Goal: Navigation & Orientation: Understand site structure

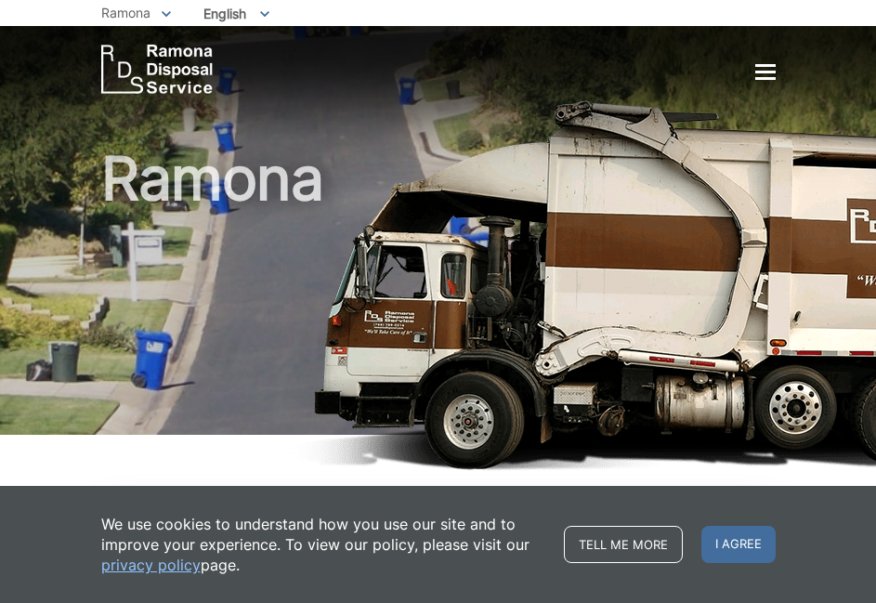
scroll to position [3310, 0]
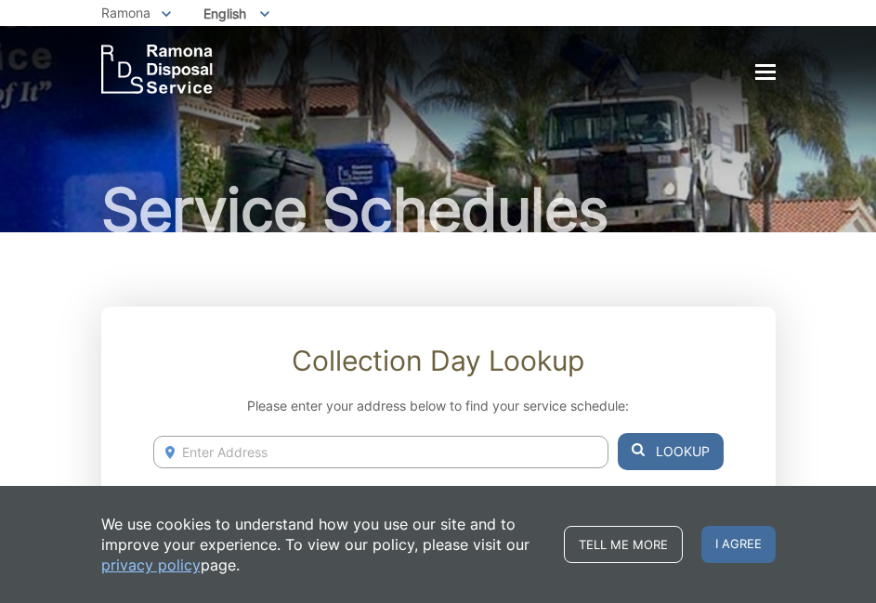
scroll to position [1391, 0]
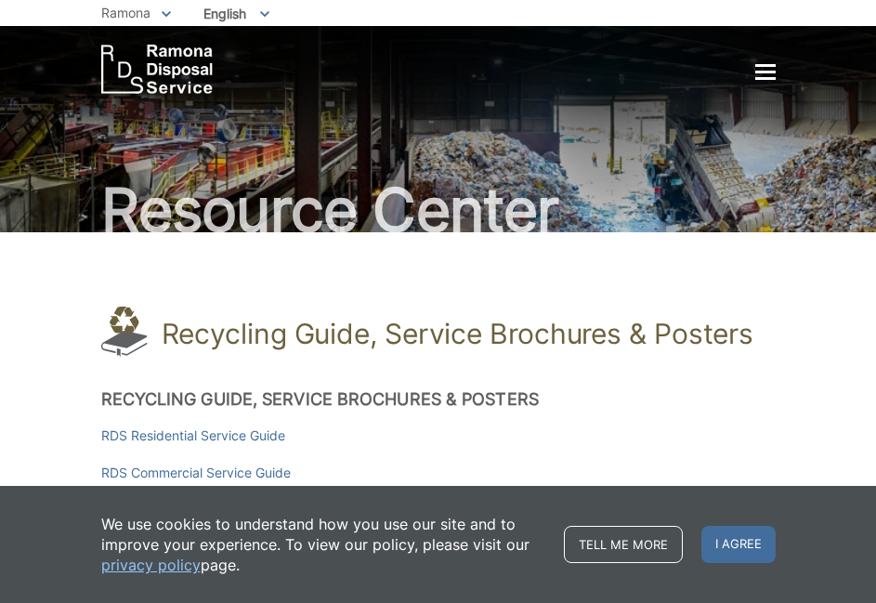
scroll to position [3656, 0]
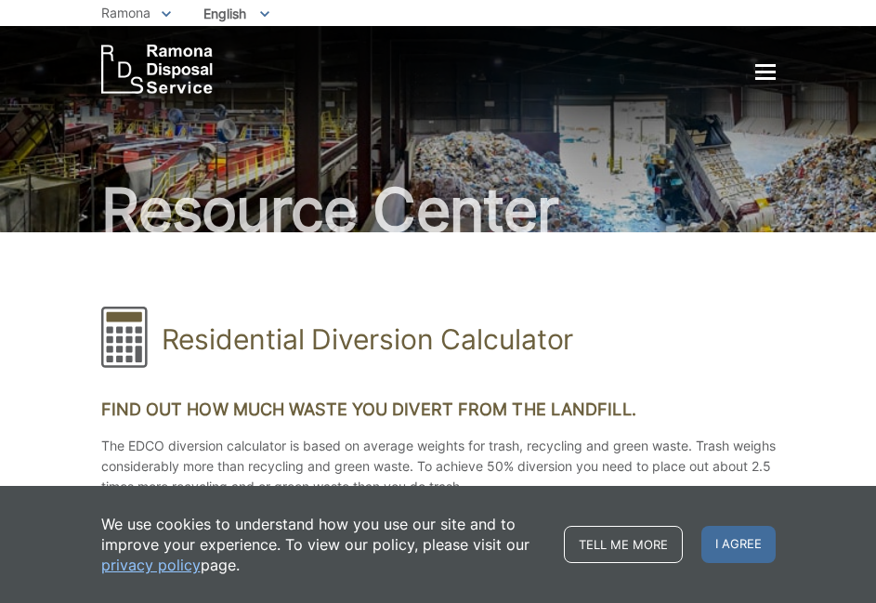
scroll to position [1200, 0]
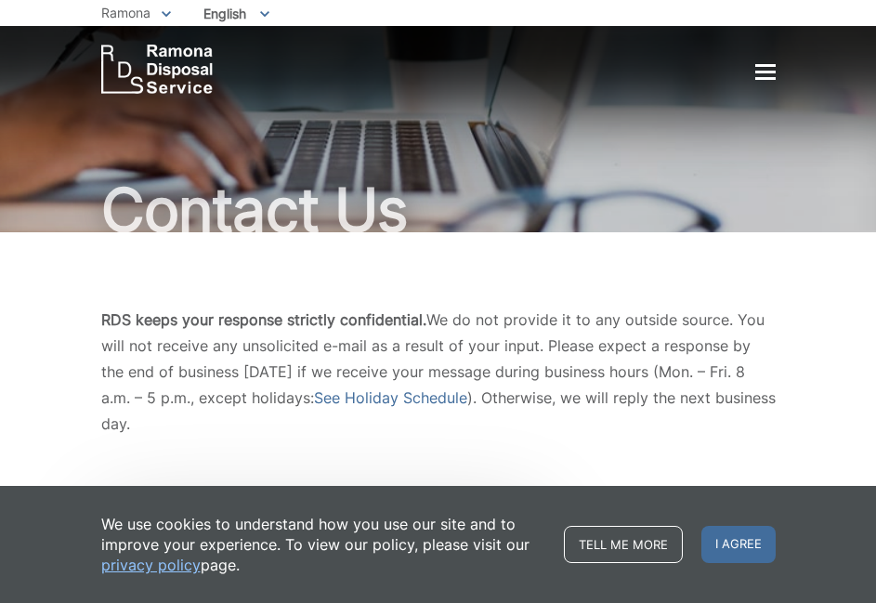
scroll to position [2073, 0]
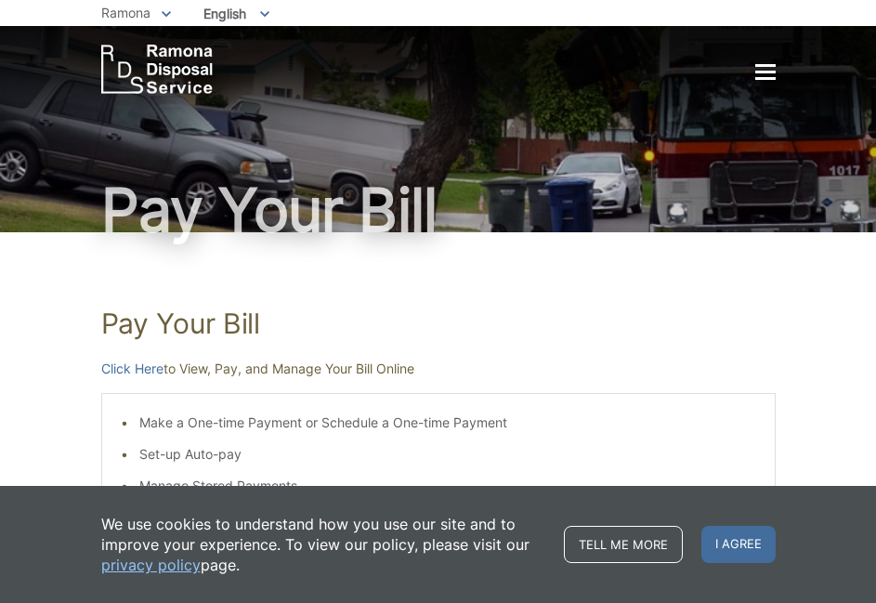
scroll to position [426, 0]
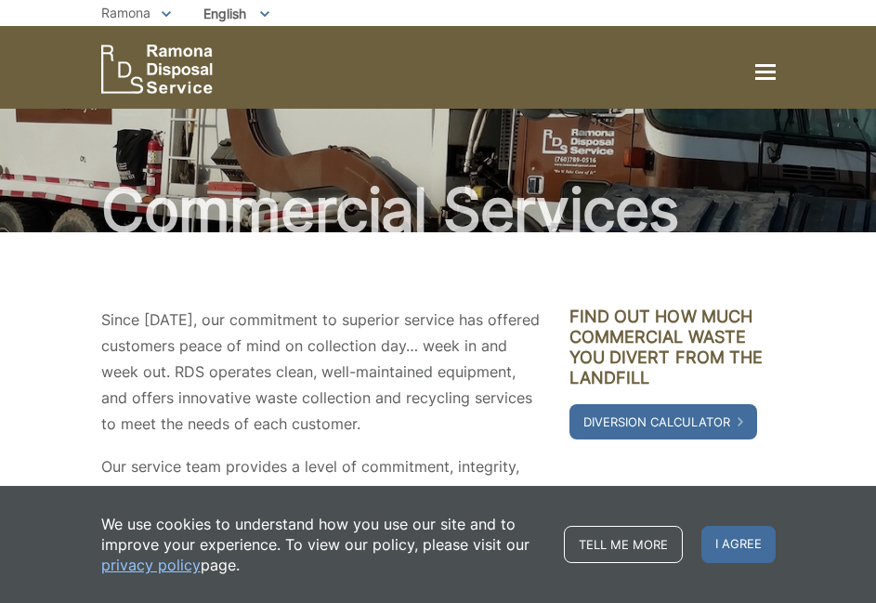
scroll to position [538, 0]
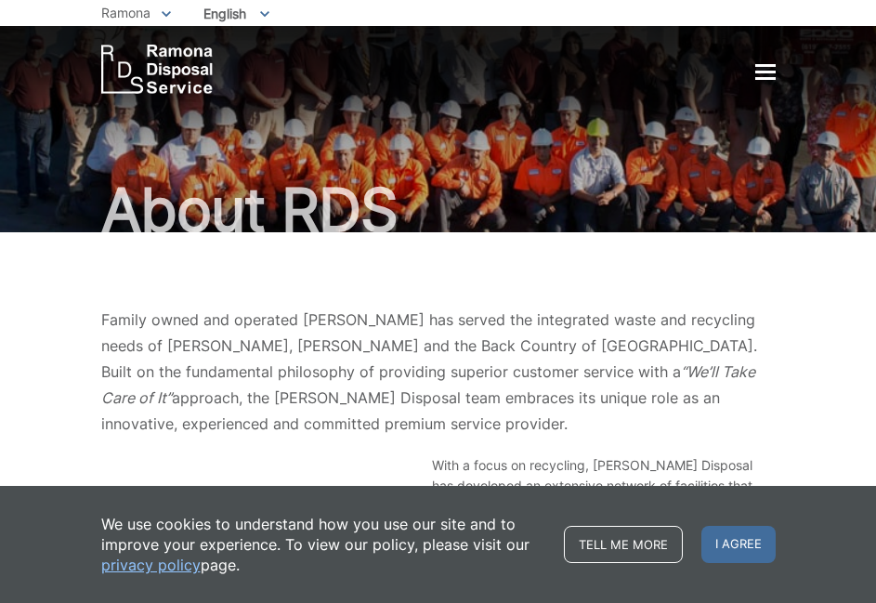
scroll to position [692, 0]
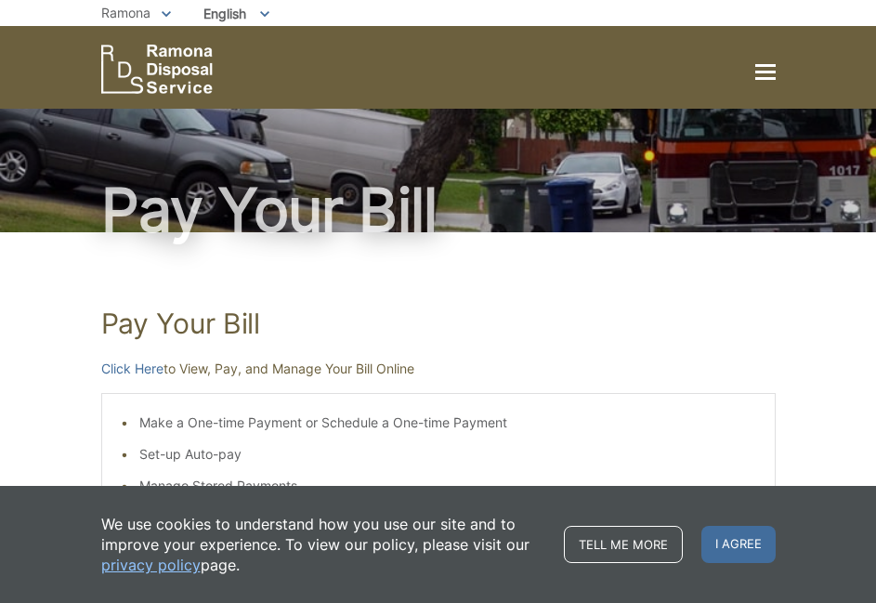
scroll to position [426, 0]
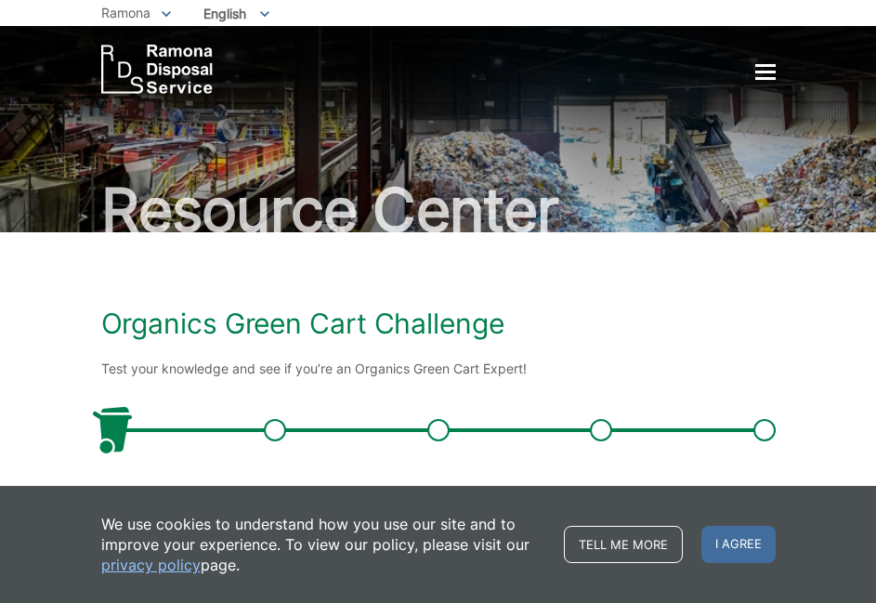
scroll to position [255, 0]
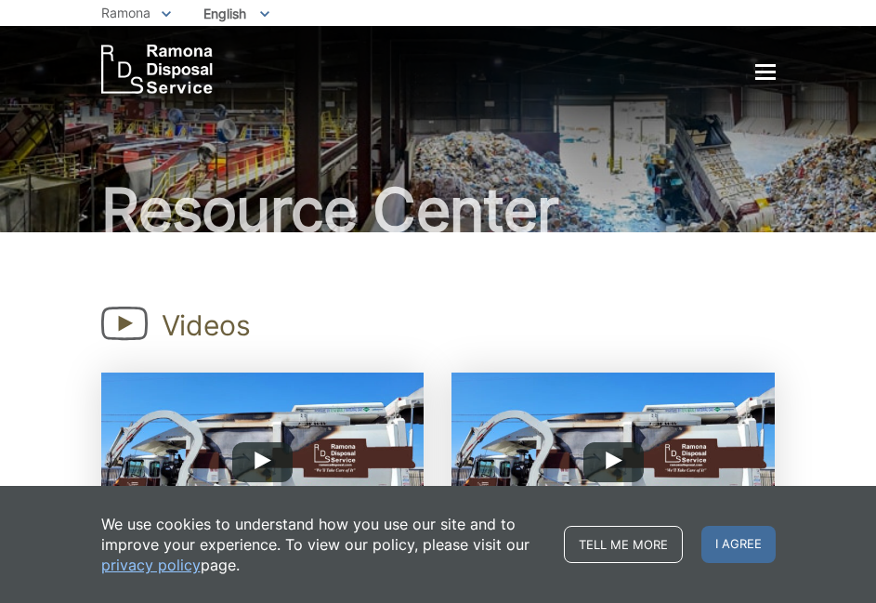
scroll to position [825, 0]
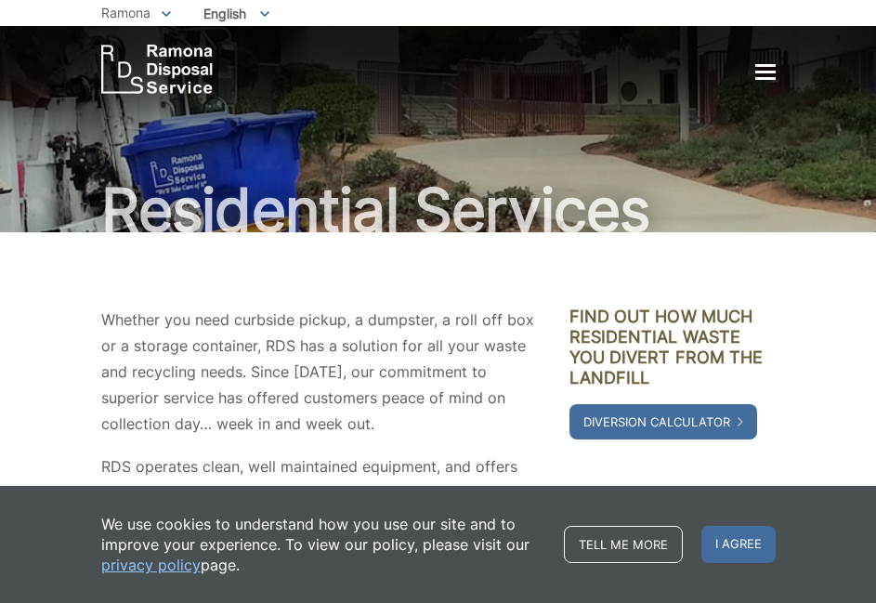
scroll to position [854, 0]
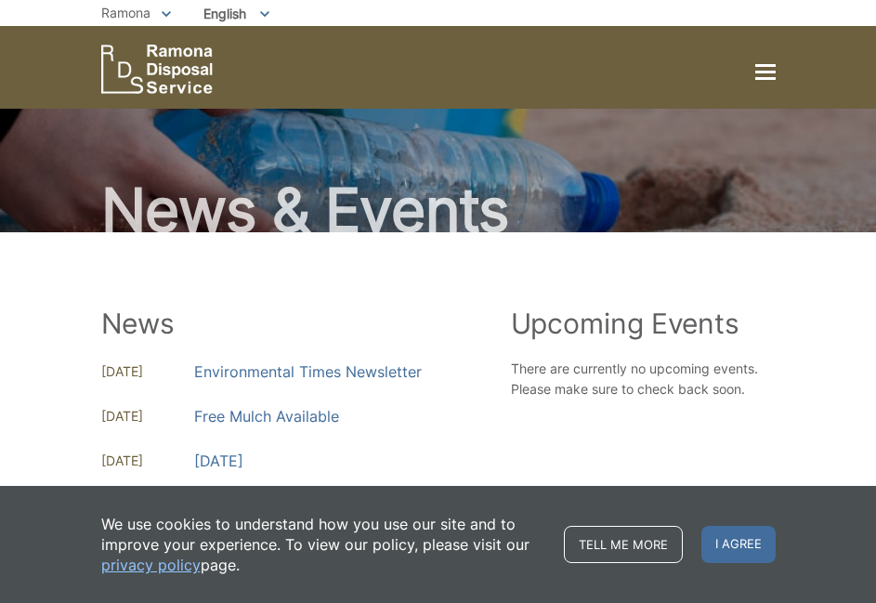
scroll to position [608, 0]
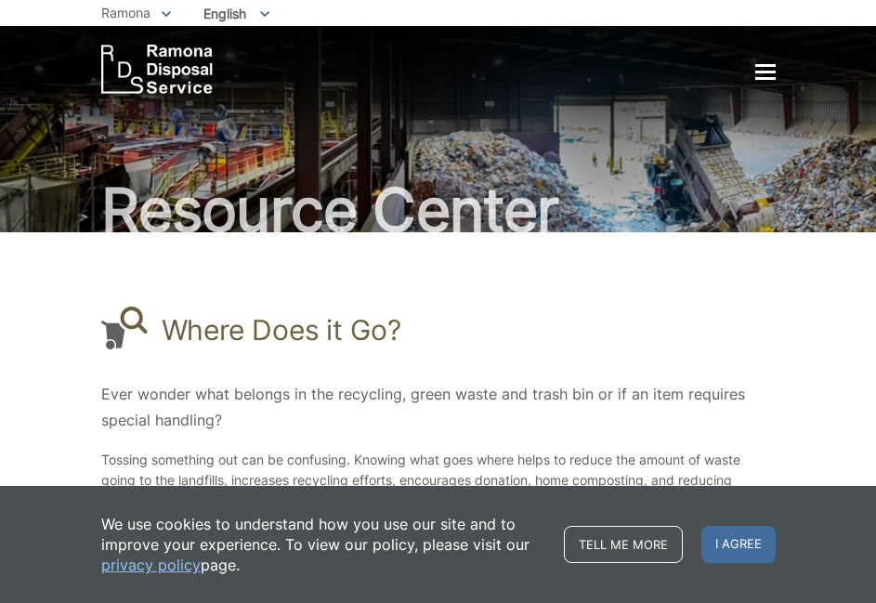
scroll to position [261, 0]
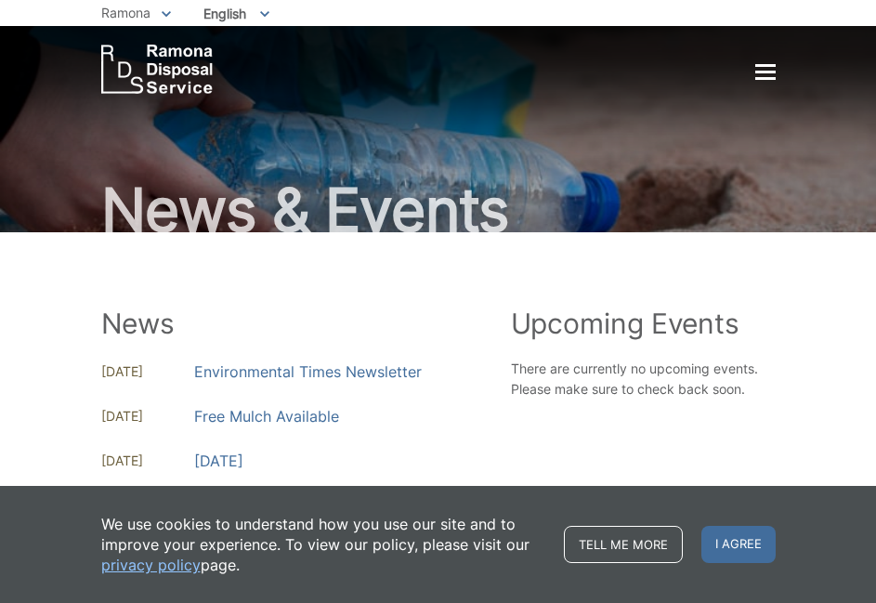
scroll to position [608, 0]
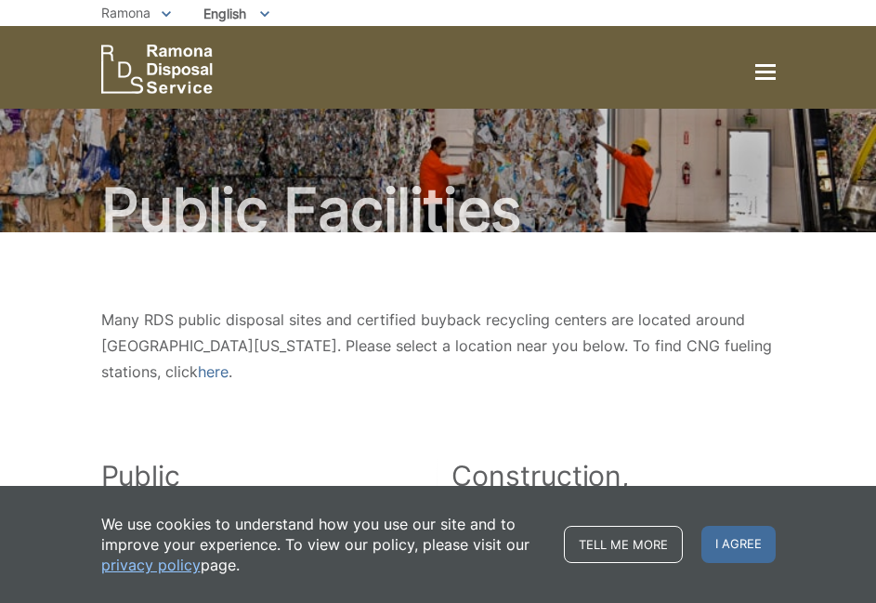
scroll to position [1318, 0]
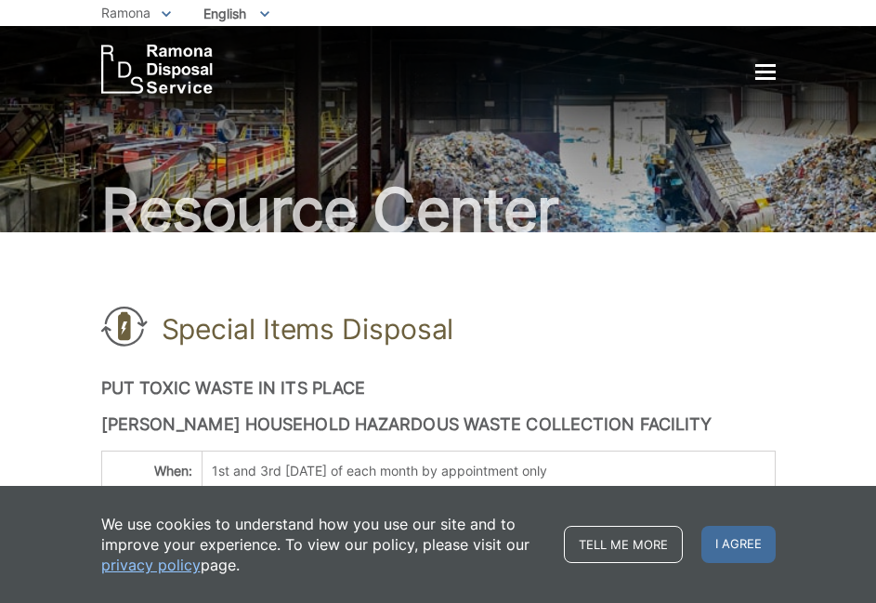
scroll to position [3217, 0]
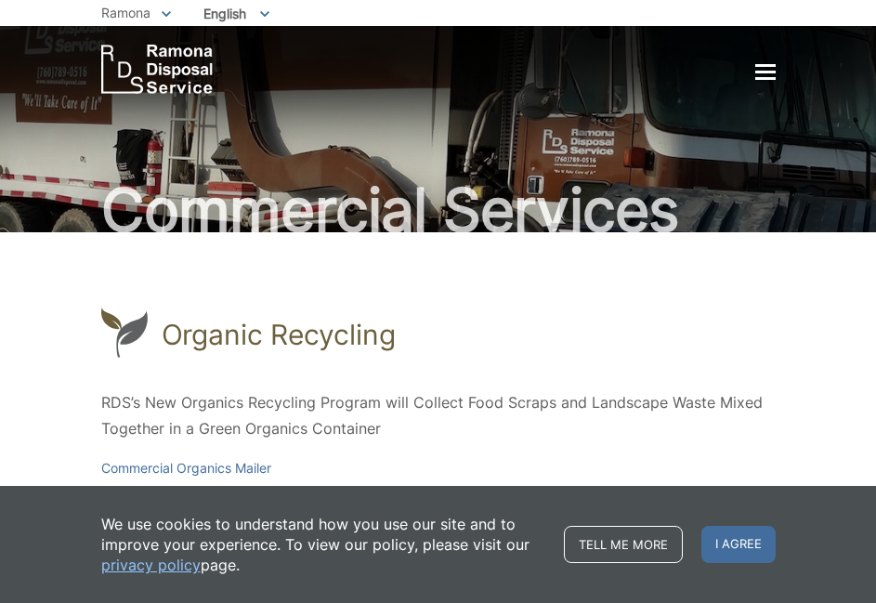
scroll to position [3016, 0]
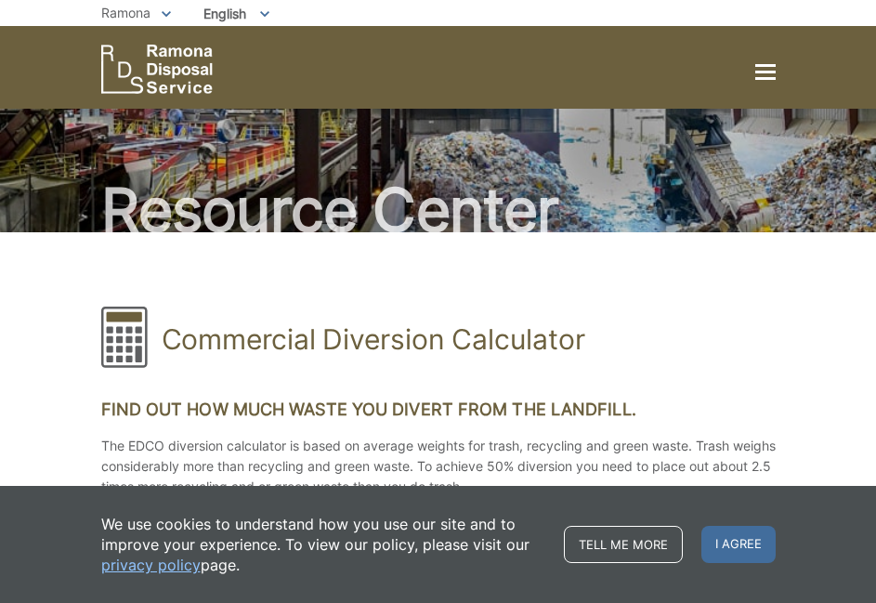
scroll to position [1402, 0]
